Goal: Information Seeking & Learning: Learn about a topic

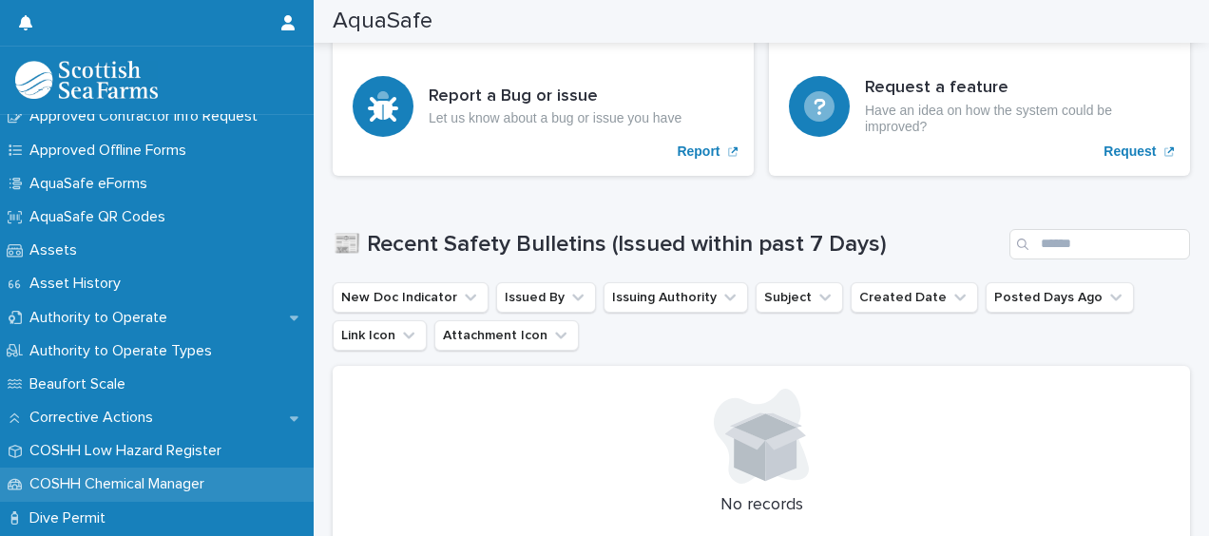
scroll to position [95, 0]
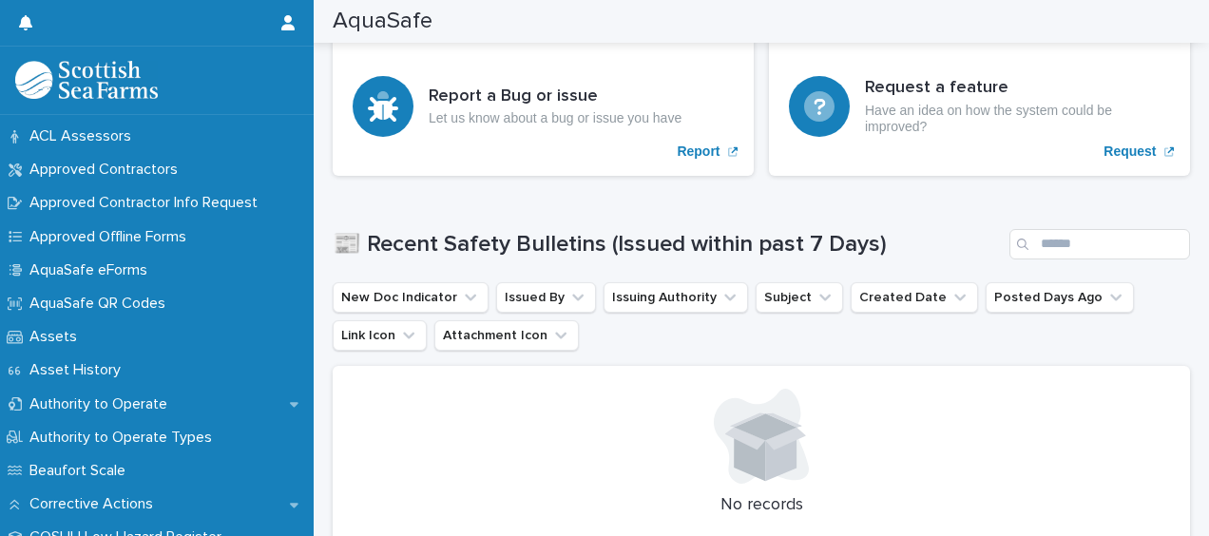
click at [912, 231] on h1 "📰 Recent Safety Bulletins (Issued within past 7 Days)" at bounding box center [667, 245] width 669 height 28
click at [662, 216] on div "Loading... Saving… 📰 Recent Safety Bulletins (Issued within past 7 Days) New Do…" at bounding box center [762, 395] width 858 height 409
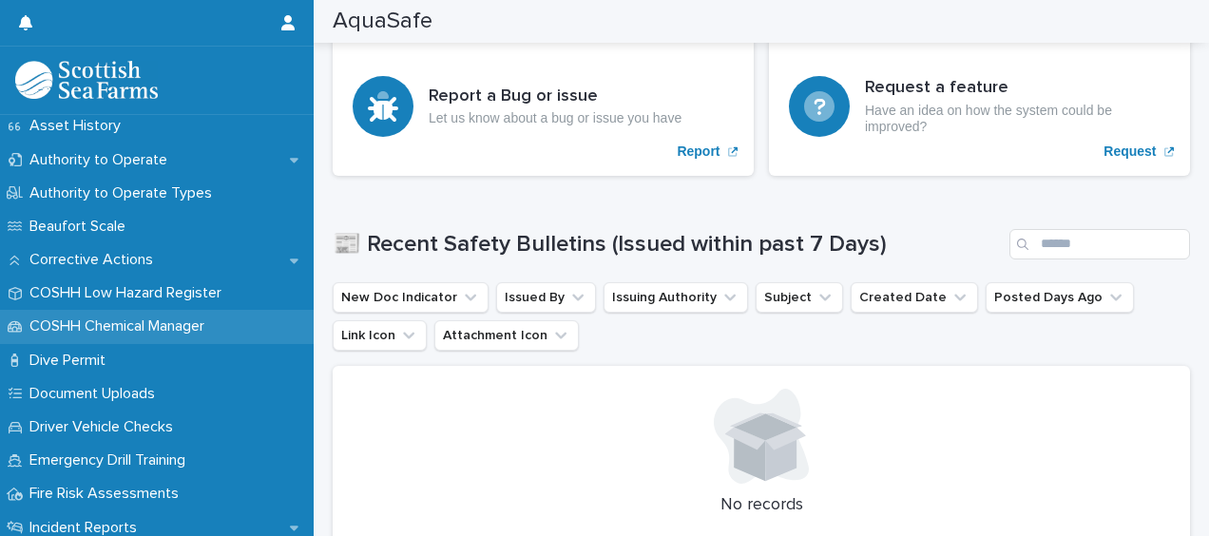
scroll to position [380, 0]
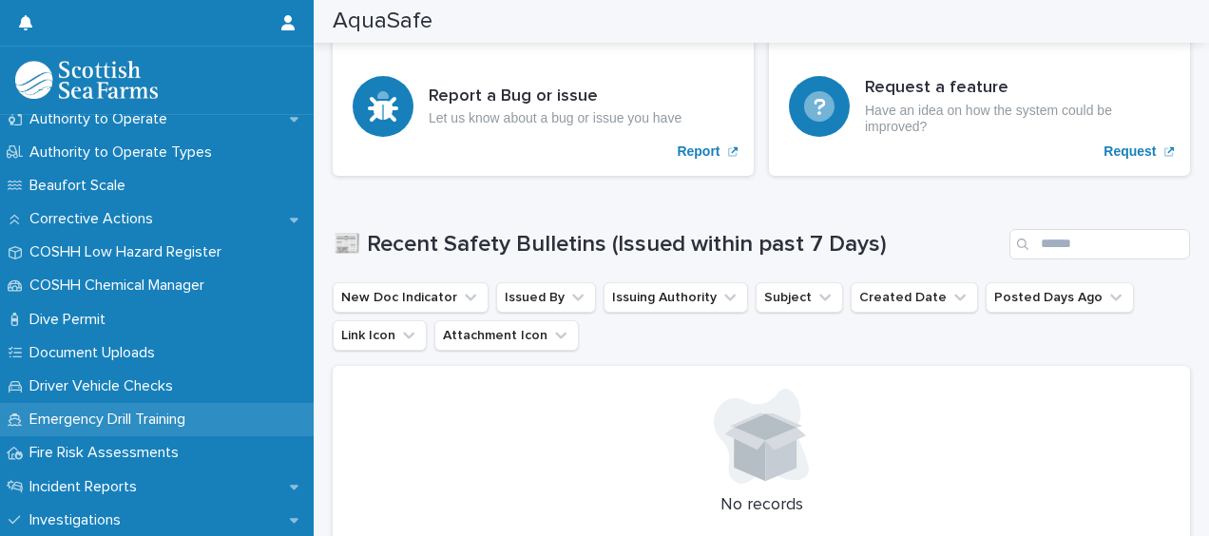
click at [70, 413] on p "Emergency Drill Training" at bounding box center [111, 420] width 179 height 18
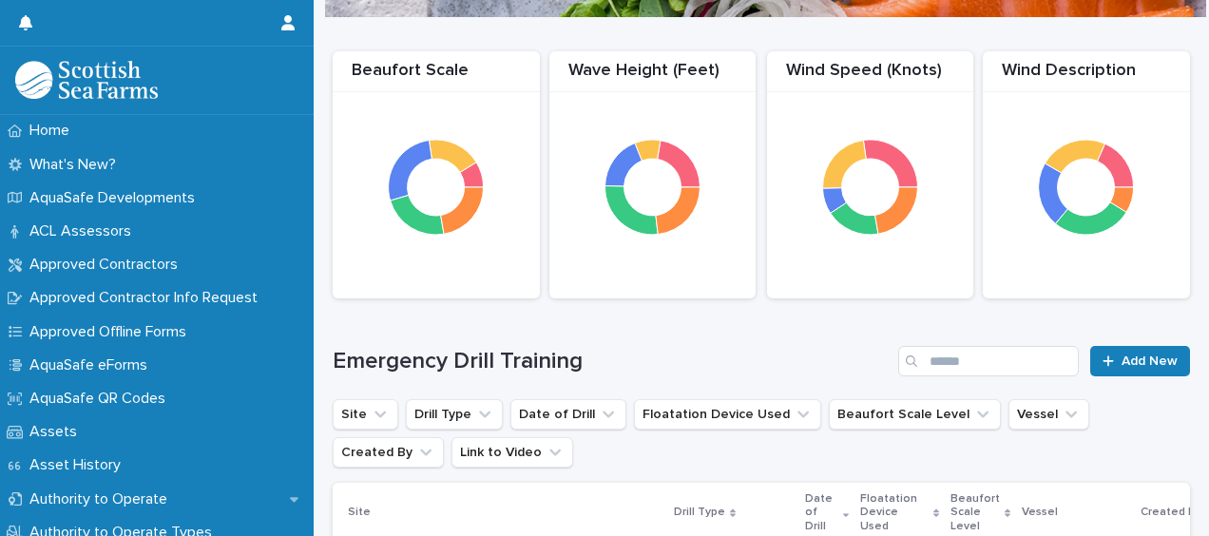
scroll to position [380, 0]
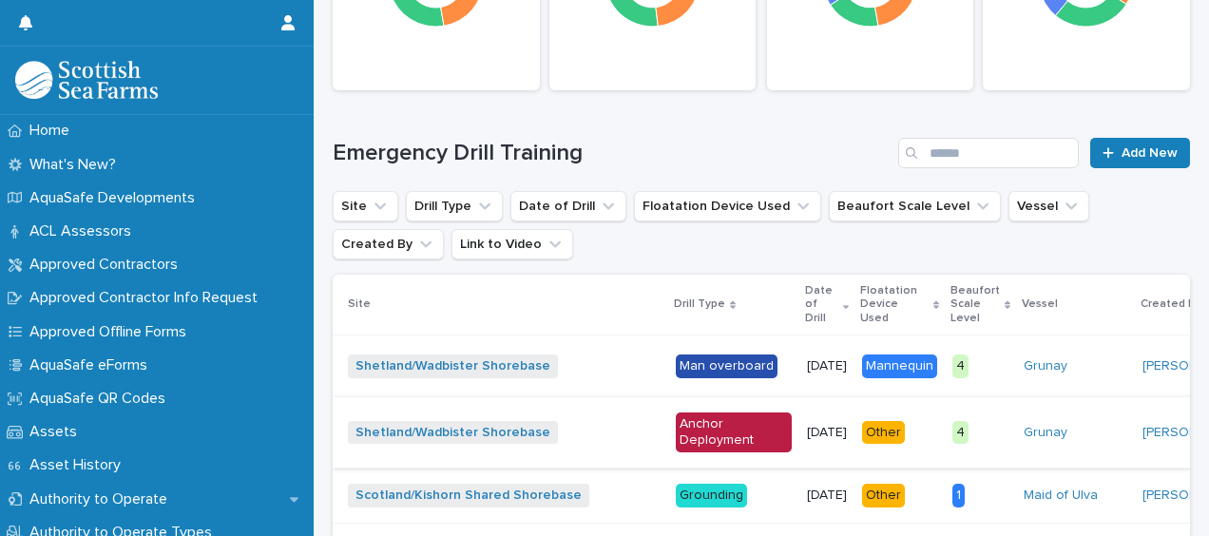
click at [807, 363] on p "[DATE]" at bounding box center [827, 366] width 40 height 16
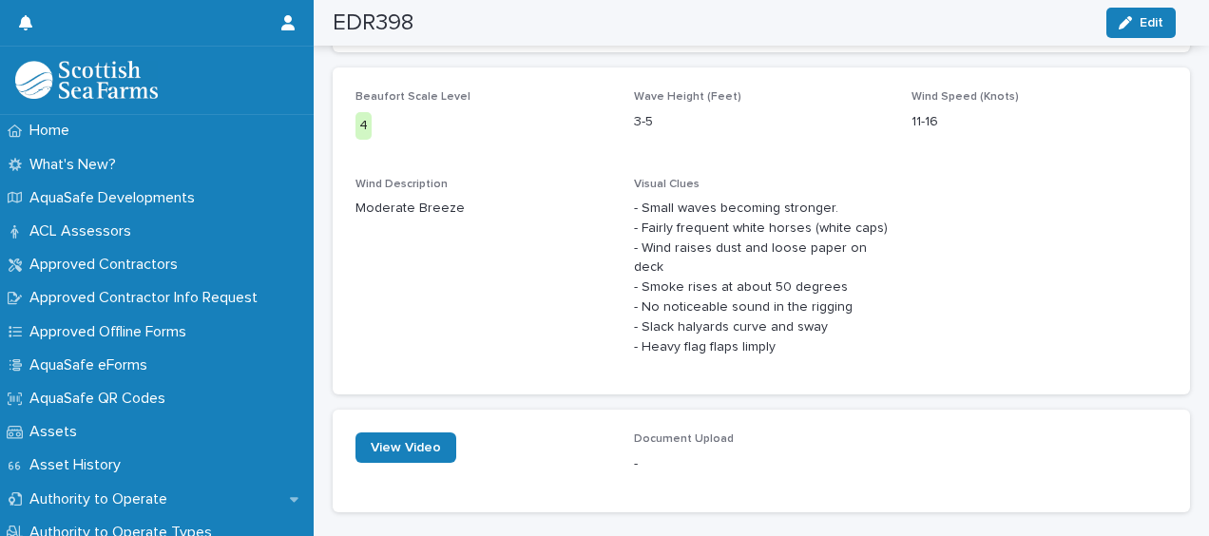
scroll to position [1004, 0]
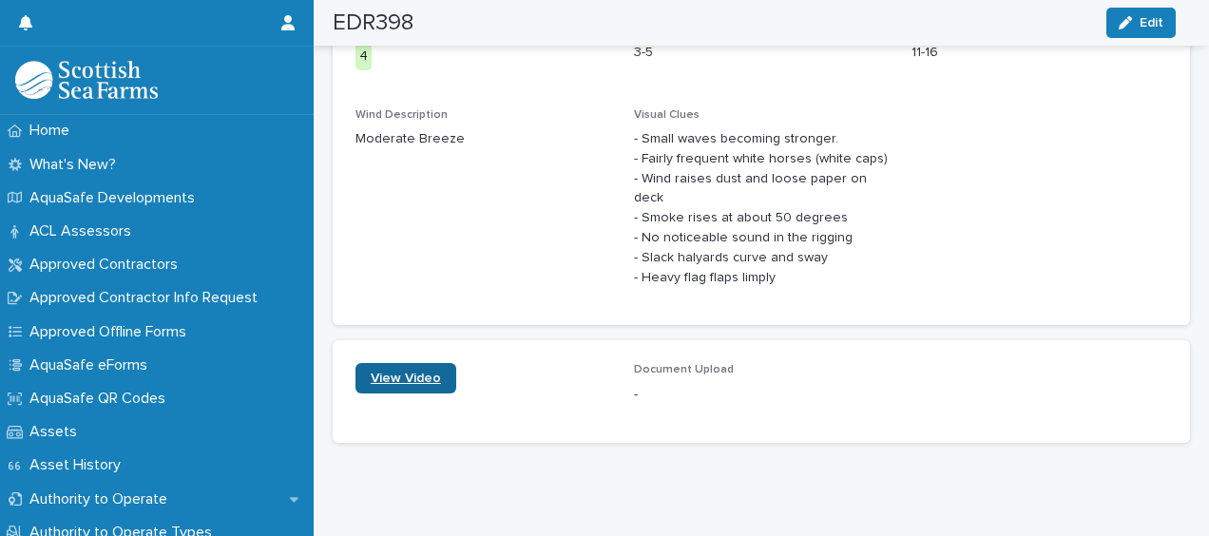
click at [411, 372] on span "View Video" at bounding box center [406, 378] width 70 height 13
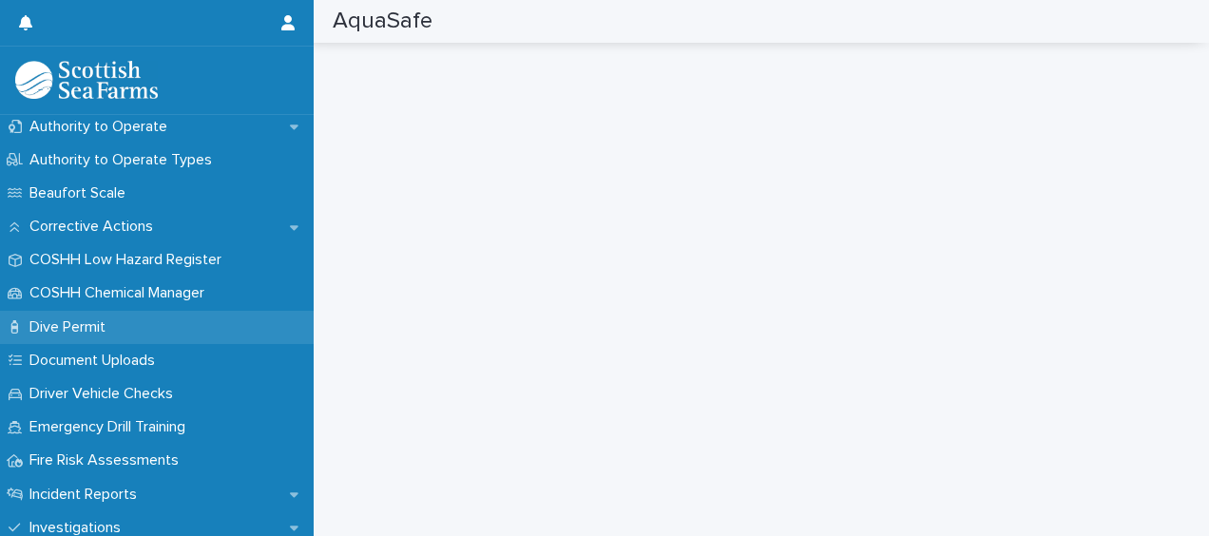
scroll to position [380, 0]
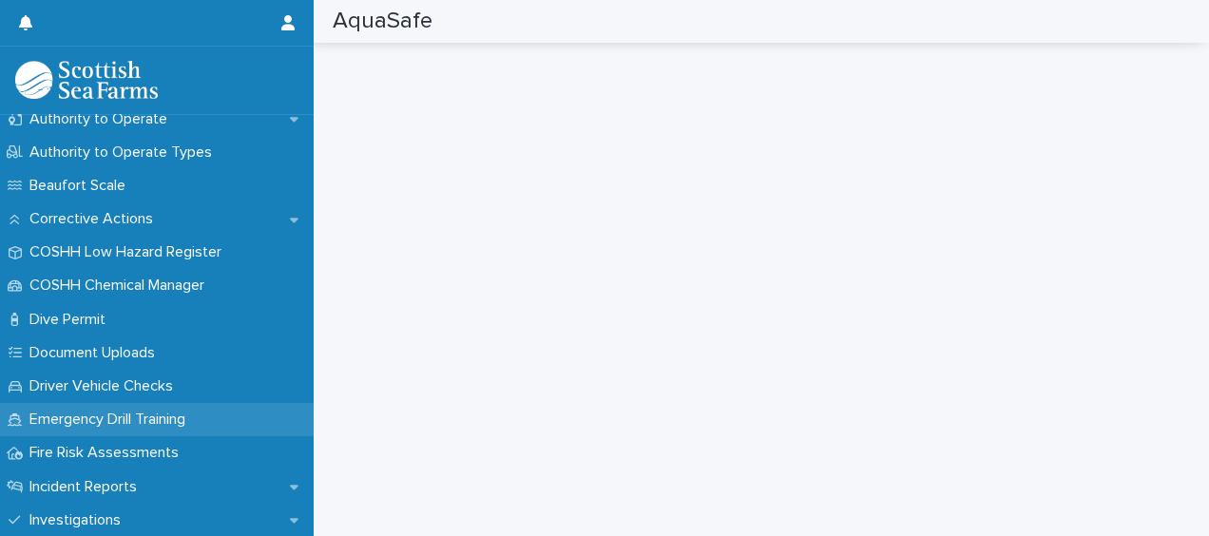
click at [112, 427] on p "Emergency Drill Training" at bounding box center [111, 420] width 179 height 18
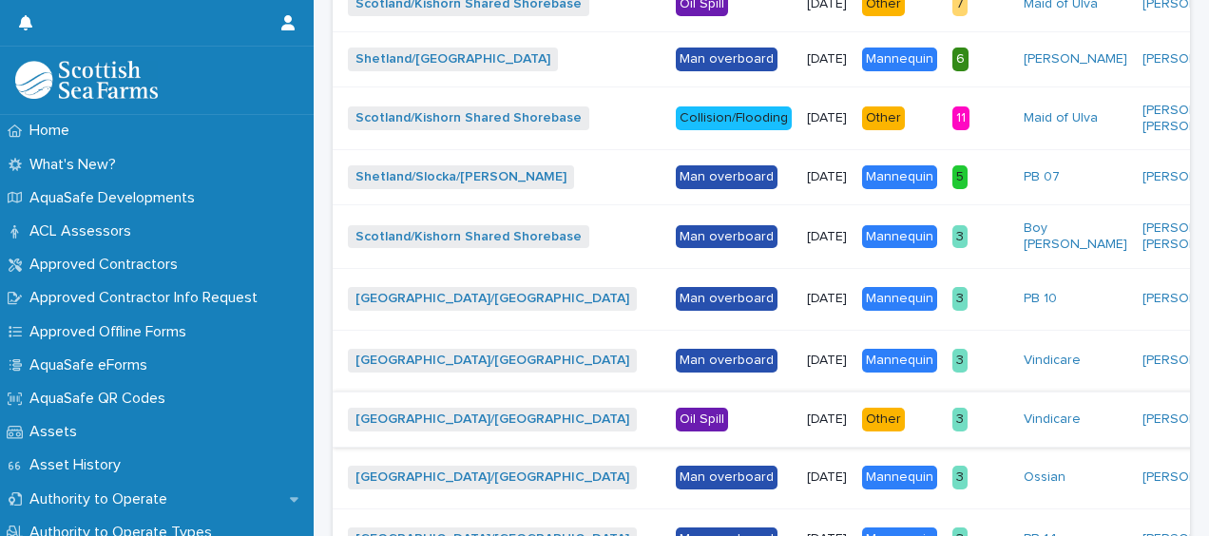
scroll to position [1236, 0]
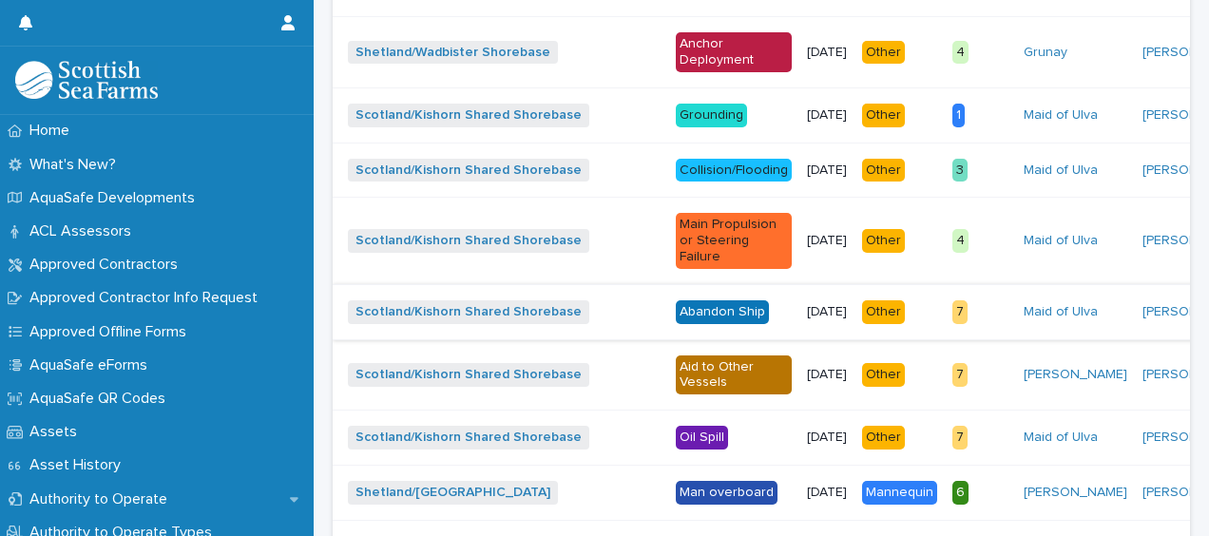
scroll to position [475, 0]
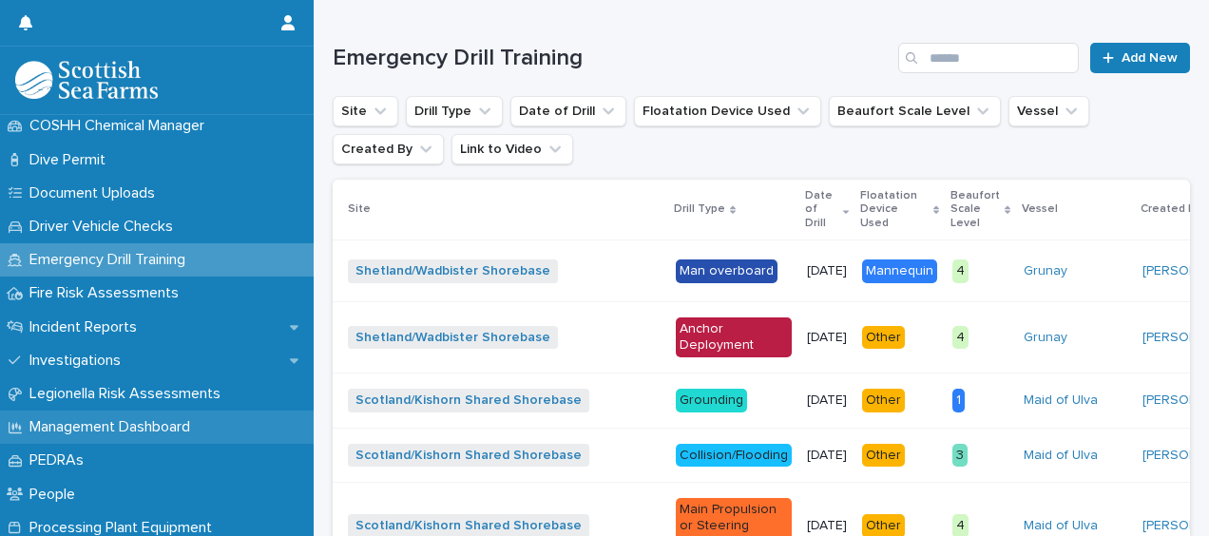
scroll to position [570, 0]
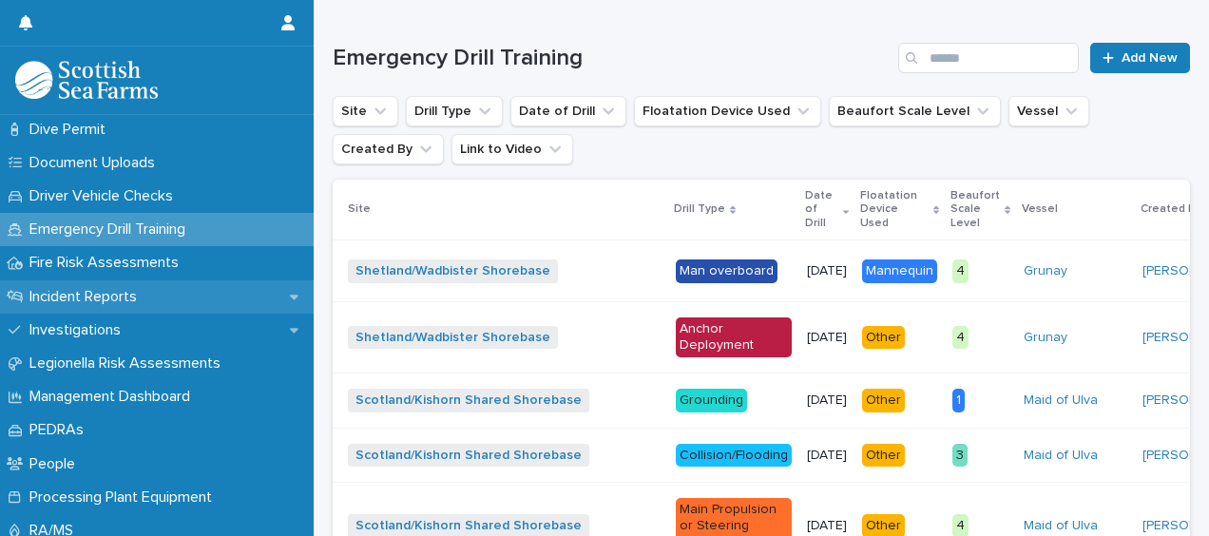
click at [144, 297] on p "Incident Reports" at bounding box center [87, 297] width 130 height 18
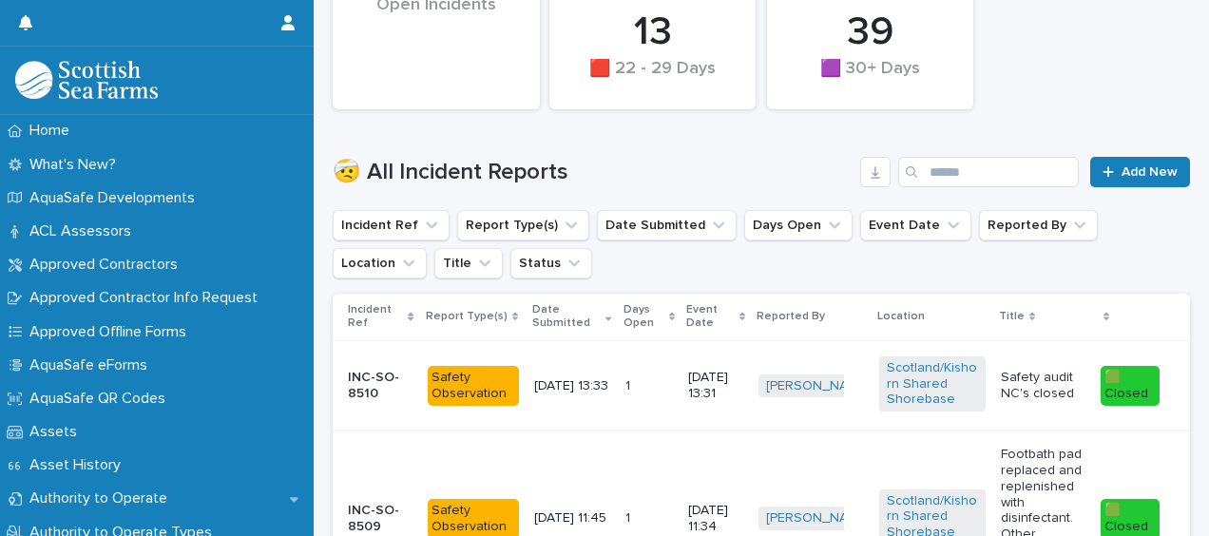
scroll to position [680, 0]
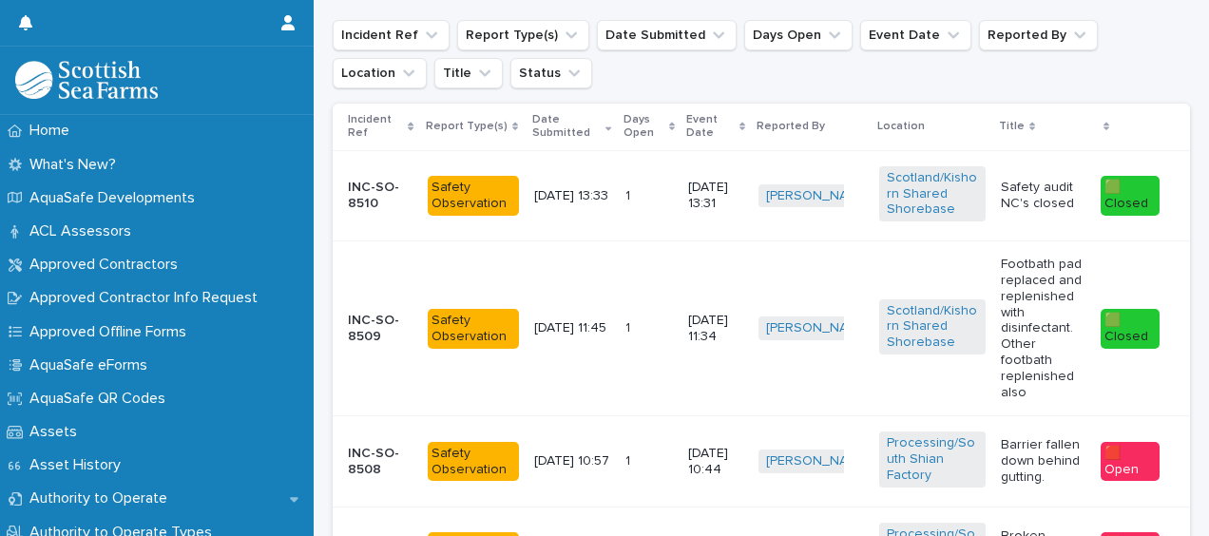
click at [1021, 200] on p "Safety audit NC's closed" at bounding box center [1044, 196] width 86 height 32
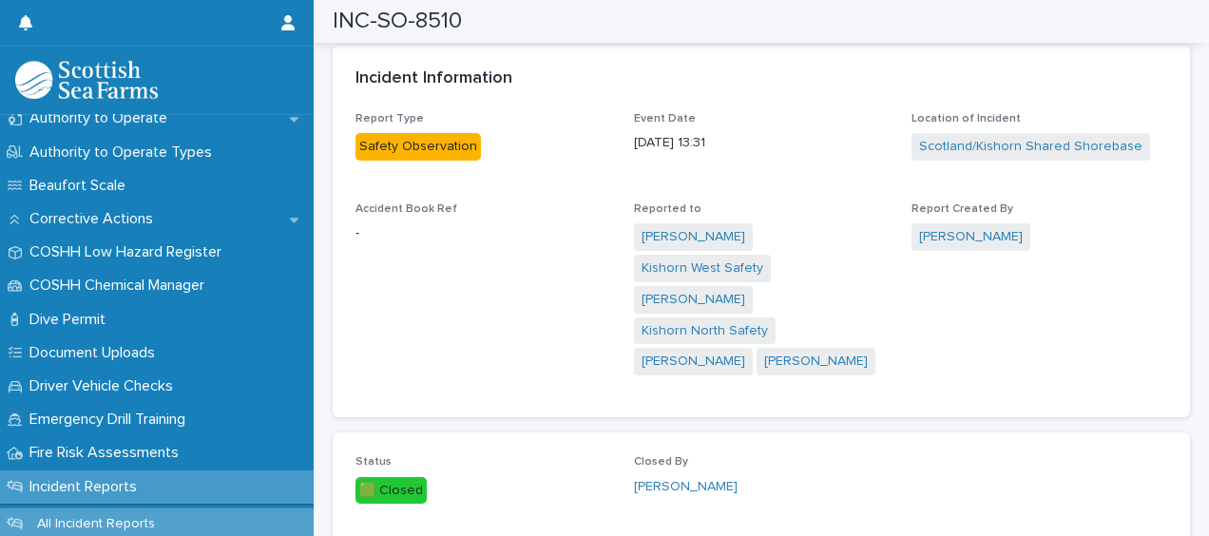
scroll to position [951, 0]
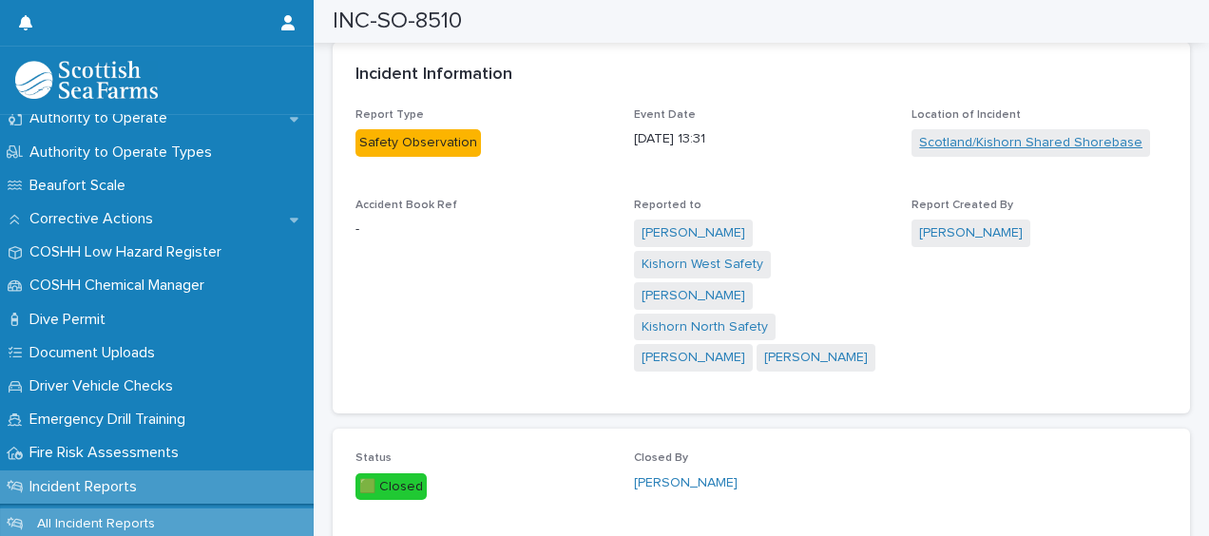
click at [1002, 148] on link "Scotland/Kishorn Shared Shorebase" at bounding box center [1030, 143] width 223 height 20
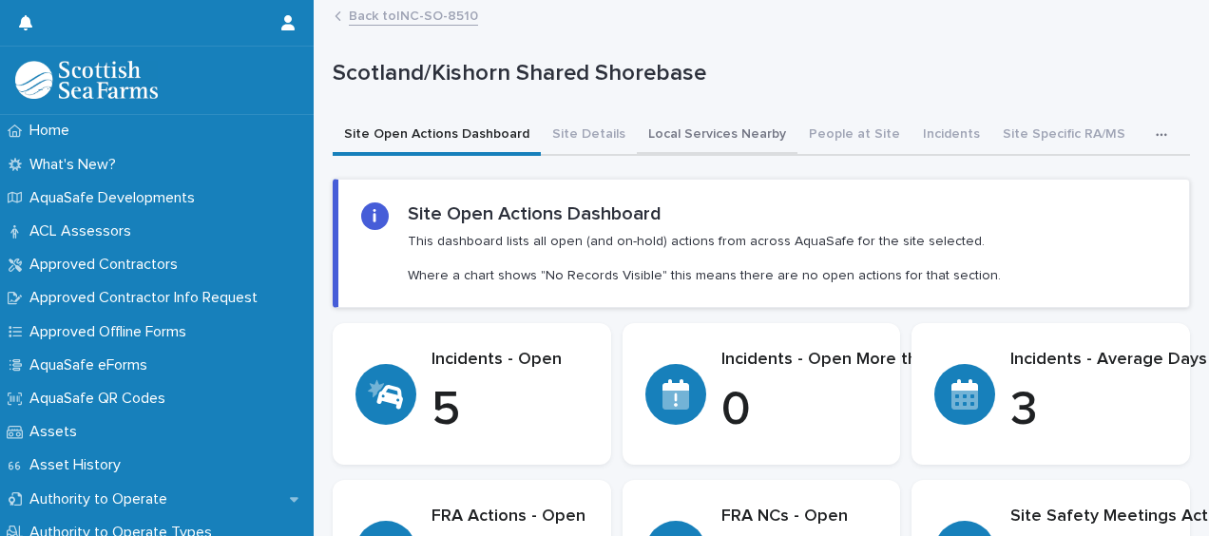
click at [701, 133] on button "Local Services Nearby" at bounding box center [717, 136] width 161 height 40
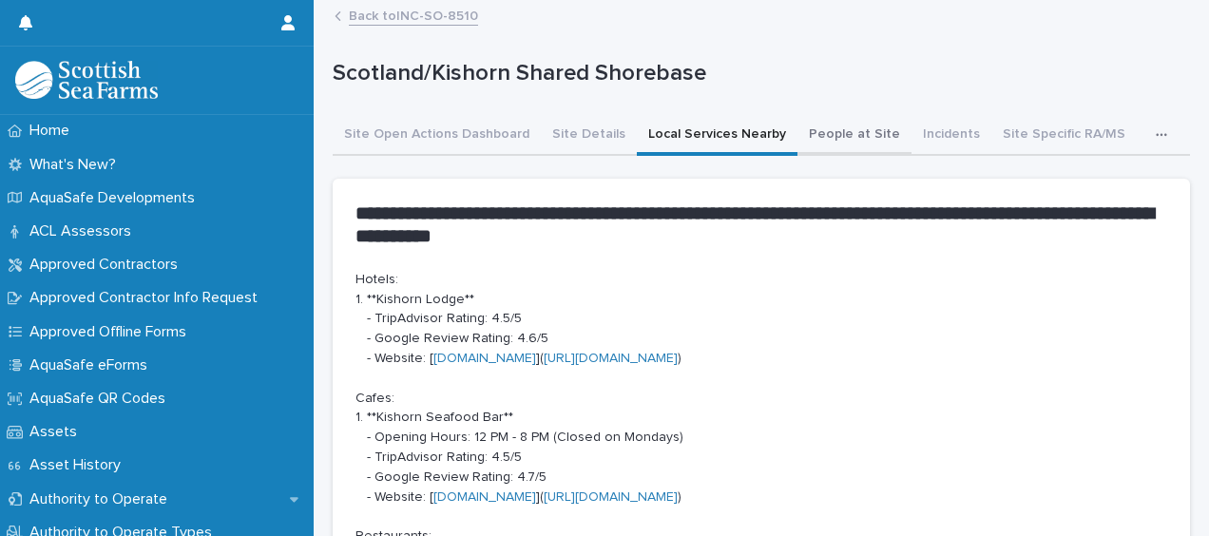
click at [832, 138] on button "People at Site" at bounding box center [855, 136] width 114 height 40
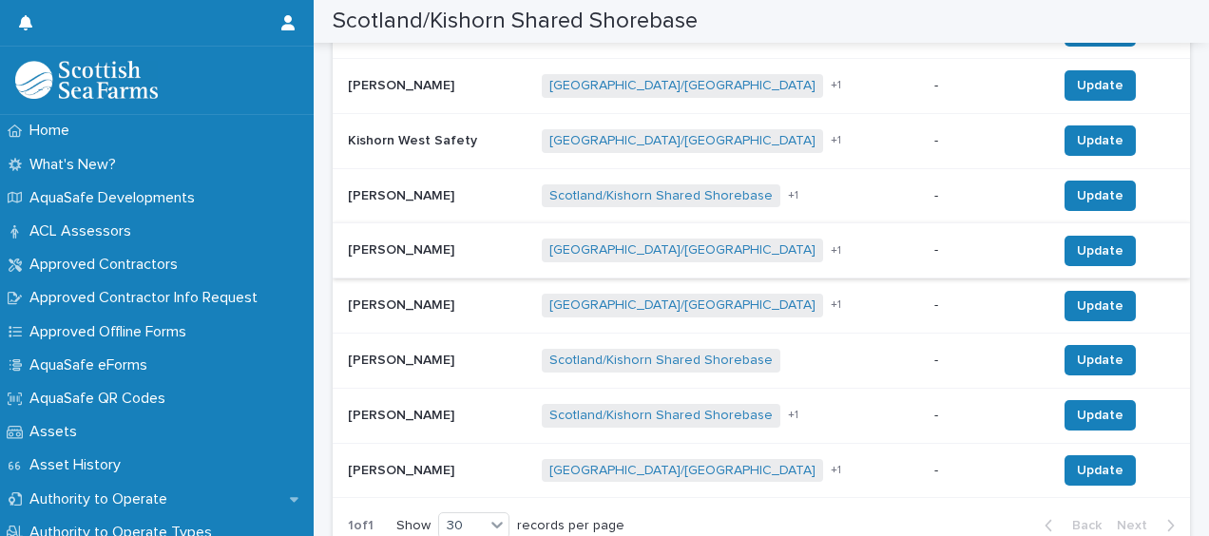
scroll to position [932, 0]
